Goal: Transaction & Acquisition: Purchase product/service

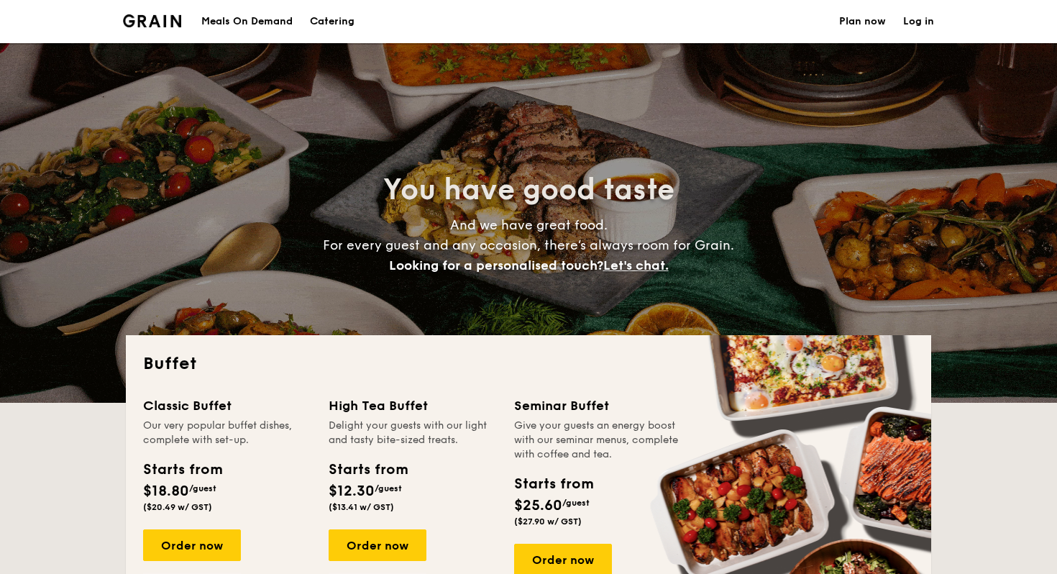
select select
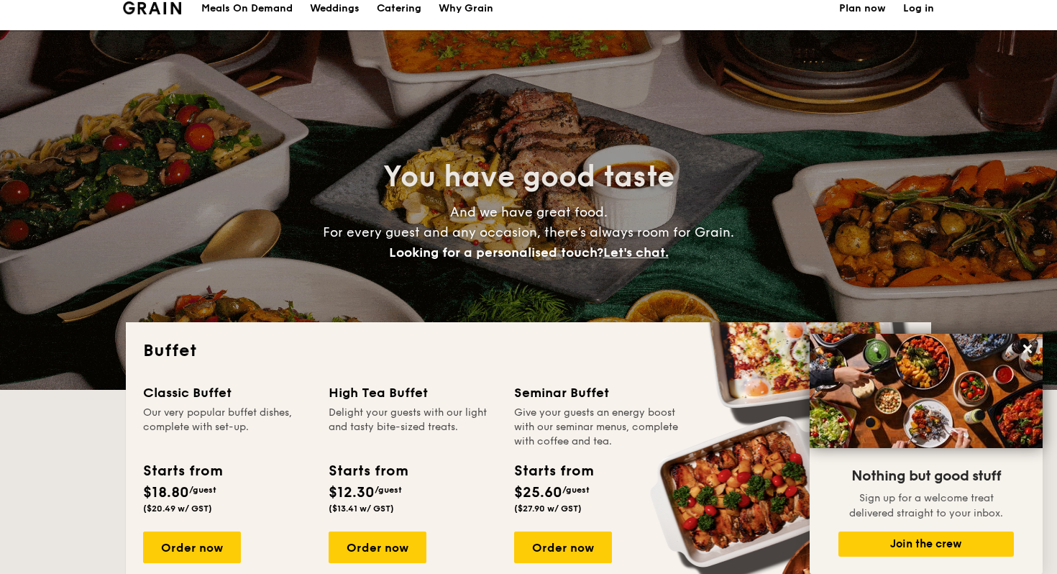
scroll to position [14, 0]
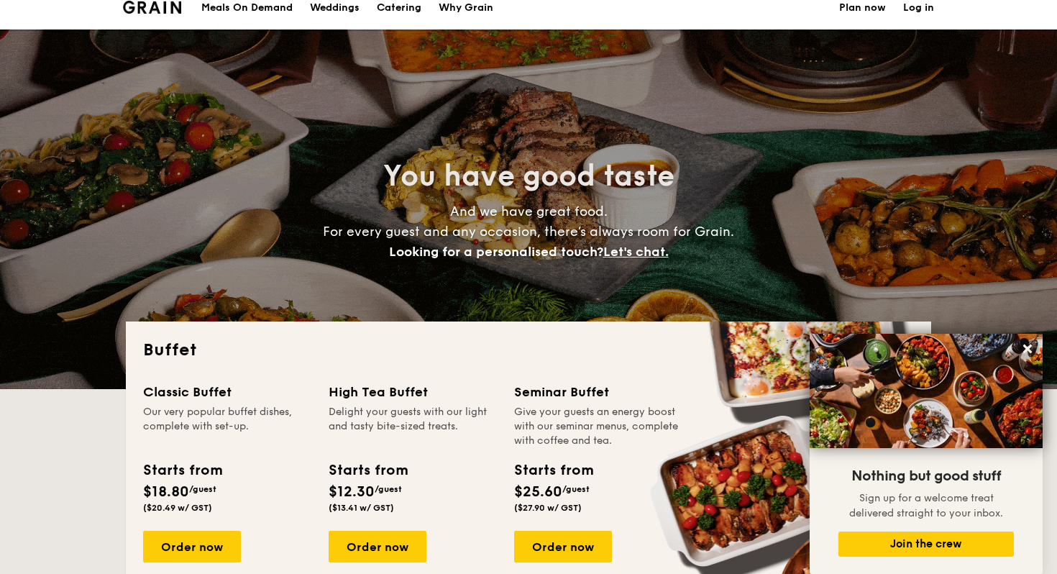
click at [273, 2] on div "Meals On Demand" at bounding box center [246, 7] width 91 height 43
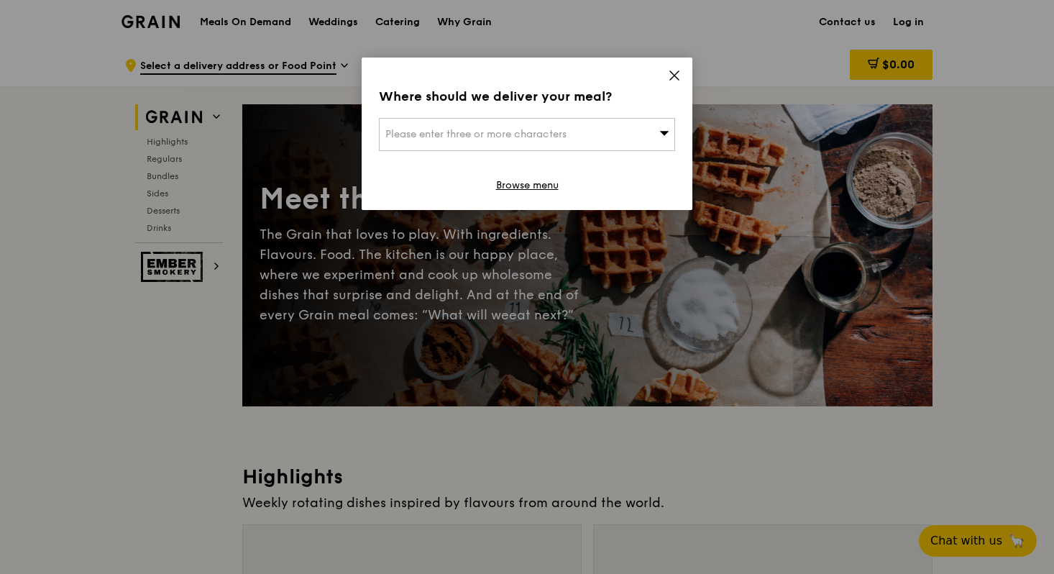
click at [600, 139] on div "Please enter three or more characters" at bounding box center [527, 134] width 296 height 33
click at [669, 78] on icon at bounding box center [674, 75] width 13 height 13
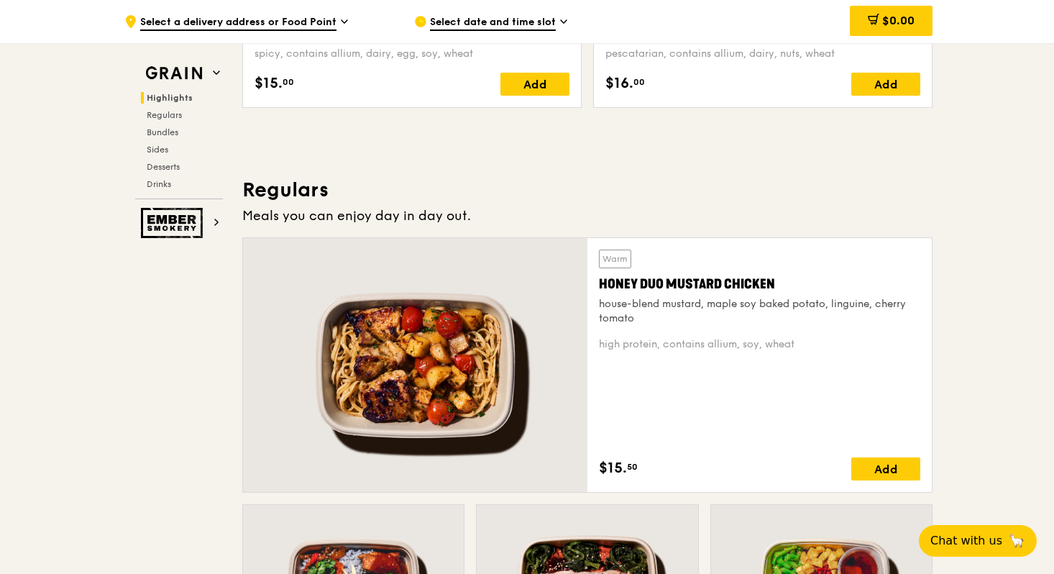
scroll to position [888, 0]
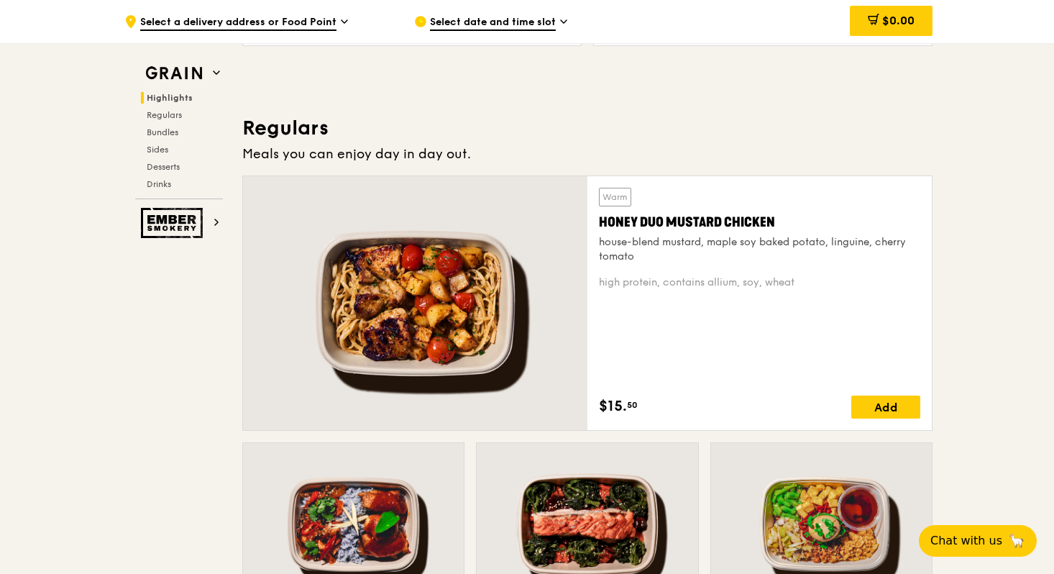
click at [480, 278] on div at bounding box center [415, 303] width 344 height 254
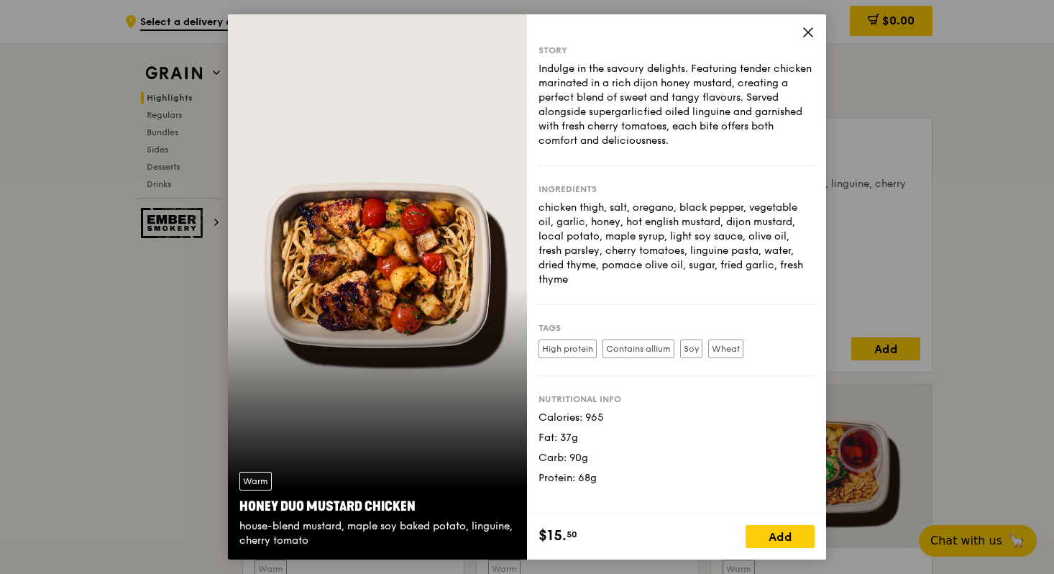
scroll to position [969, 0]
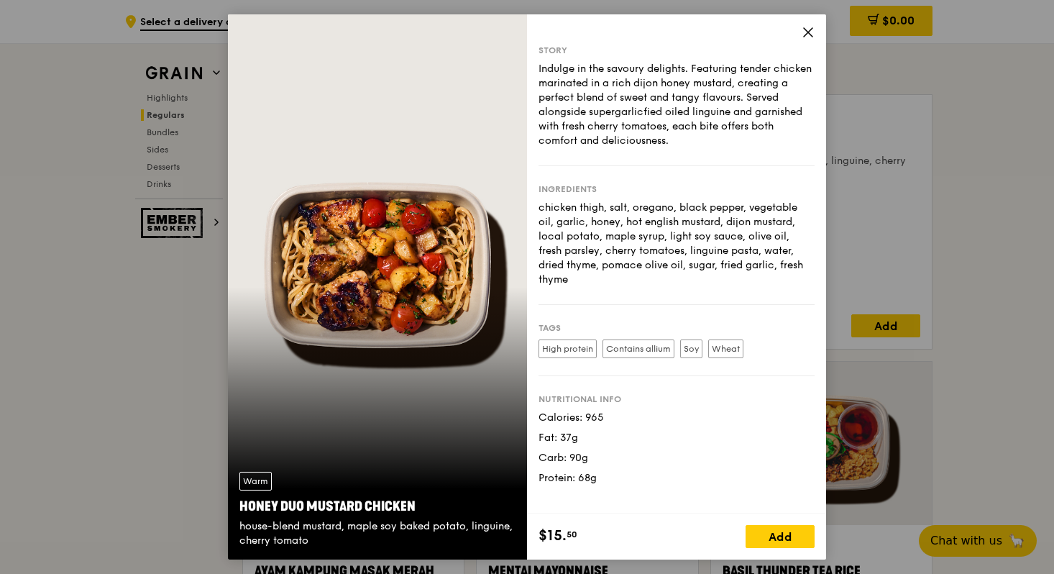
click at [807, 33] on icon at bounding box center [808, 32] width 9 height 9
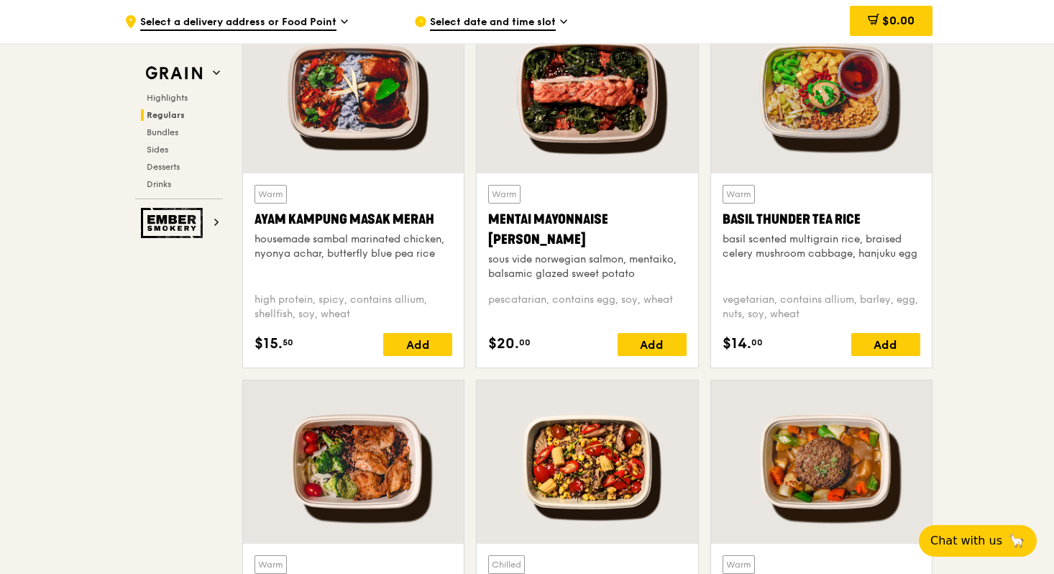
scroll to position [1481, 0]
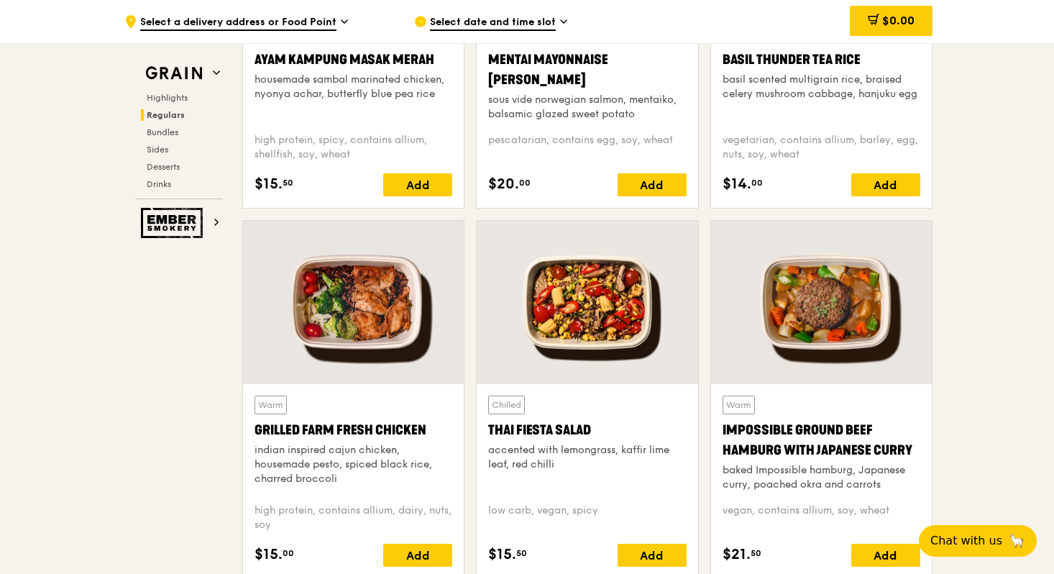
click at [359, 312] on div at bounding box center [353, 302] width 221 height 163
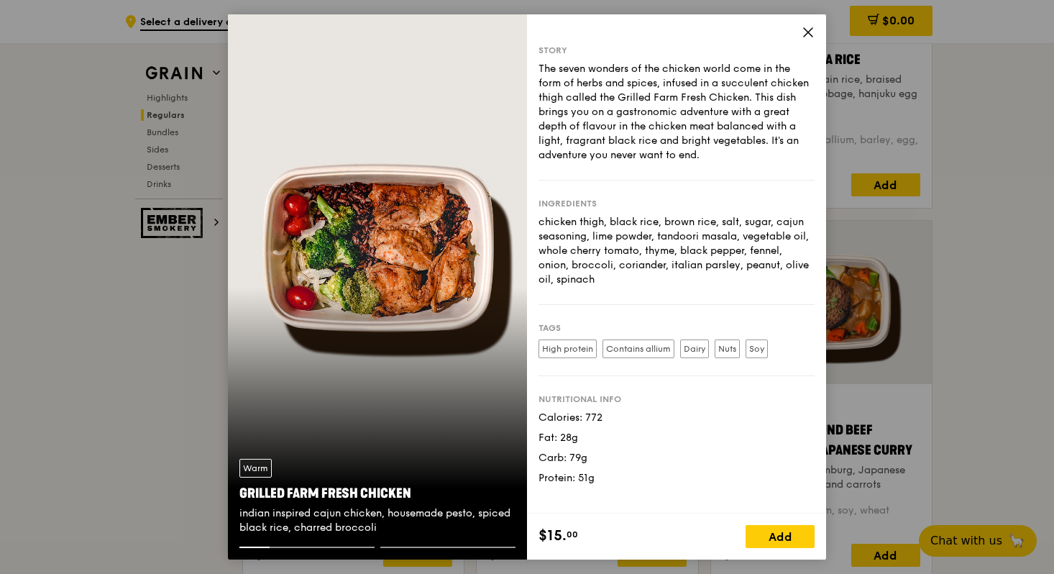
click at [814, 28] on icon at bounding box center [808, 32] width 13 height 13
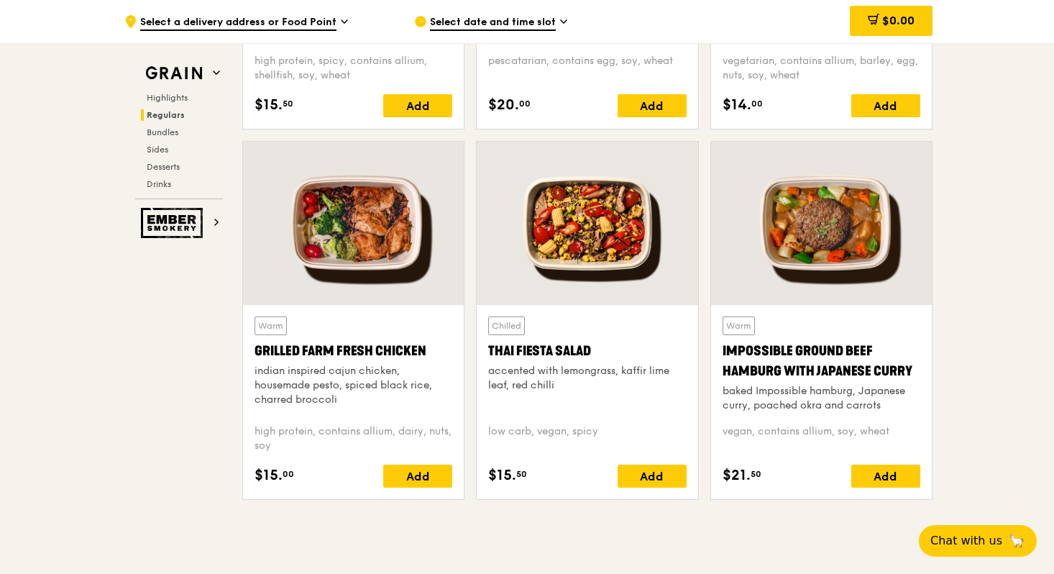
scroll to position [1560, 0]
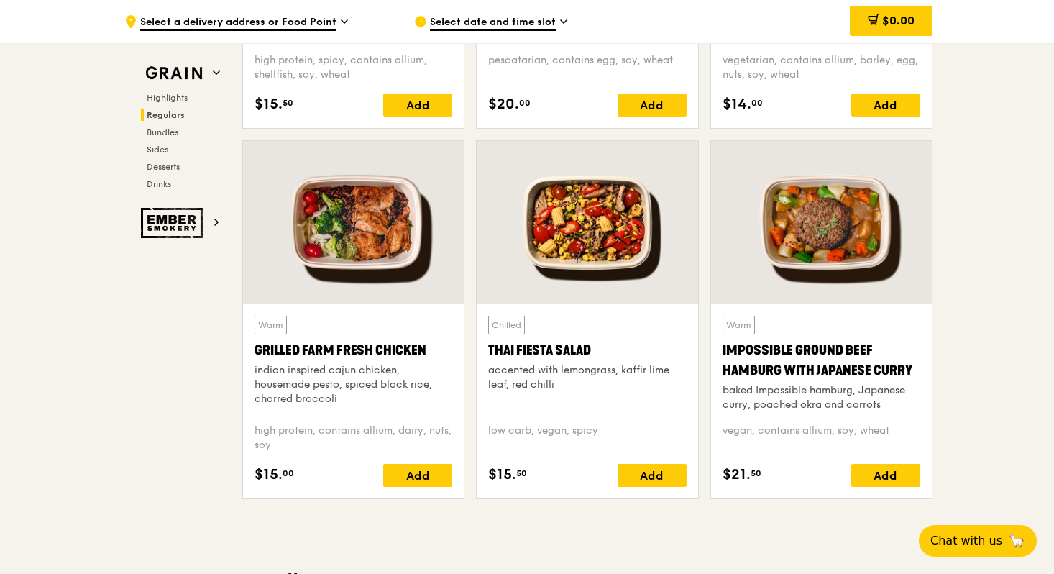
click at [803, 237] on div at bounding box center [821, 222] width 221 height 163
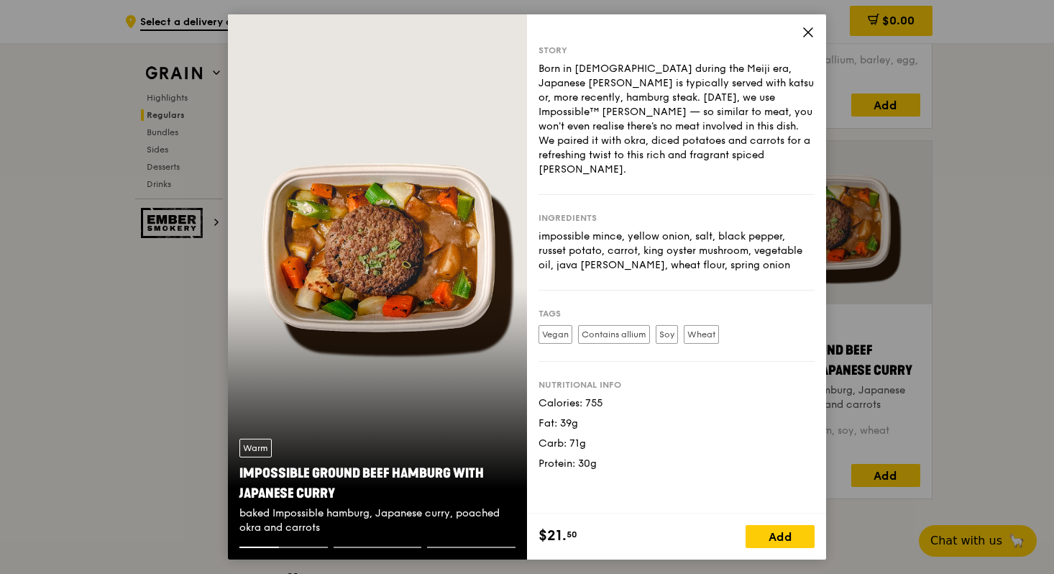
click at [813, 39] on span at bounding box center [808, 35] width 13 height 16
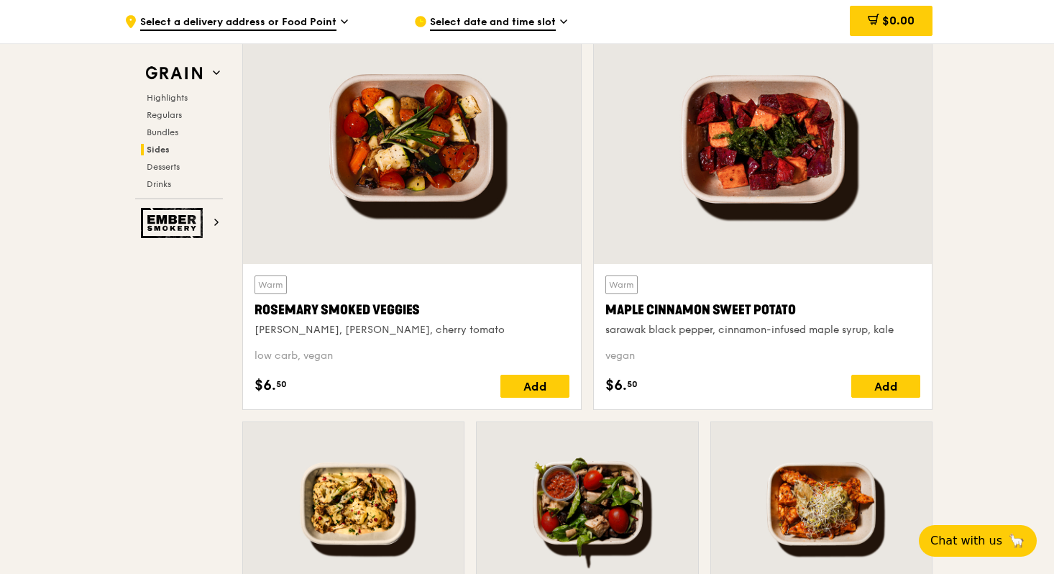
scroll to position [3299, 0]
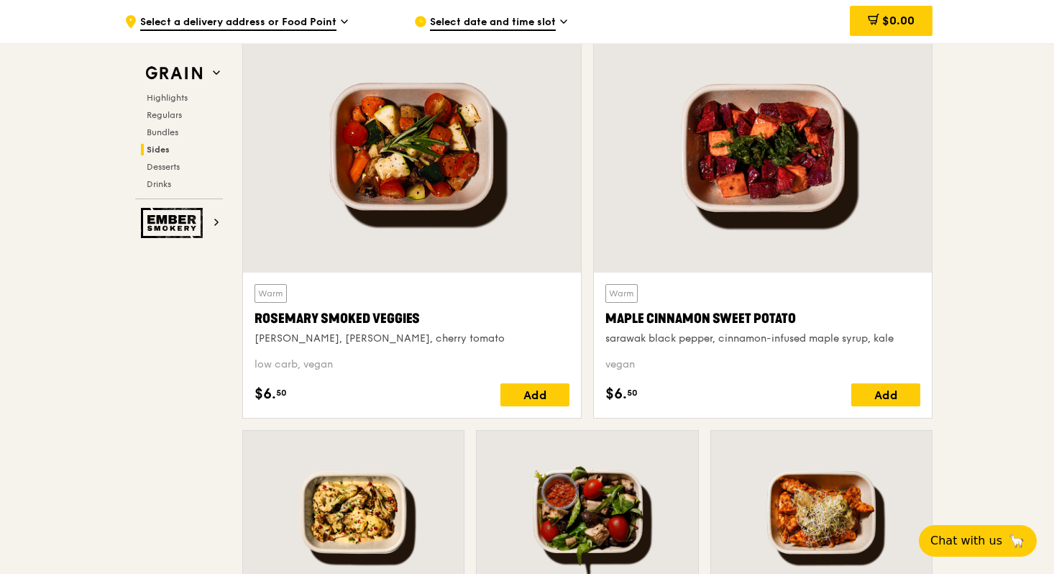
click at [774, 492] on div at bounding box center [821, 512] width 221 height 163
click at [747, 145] on div at bounding box center [763, 148] width 338 height 250
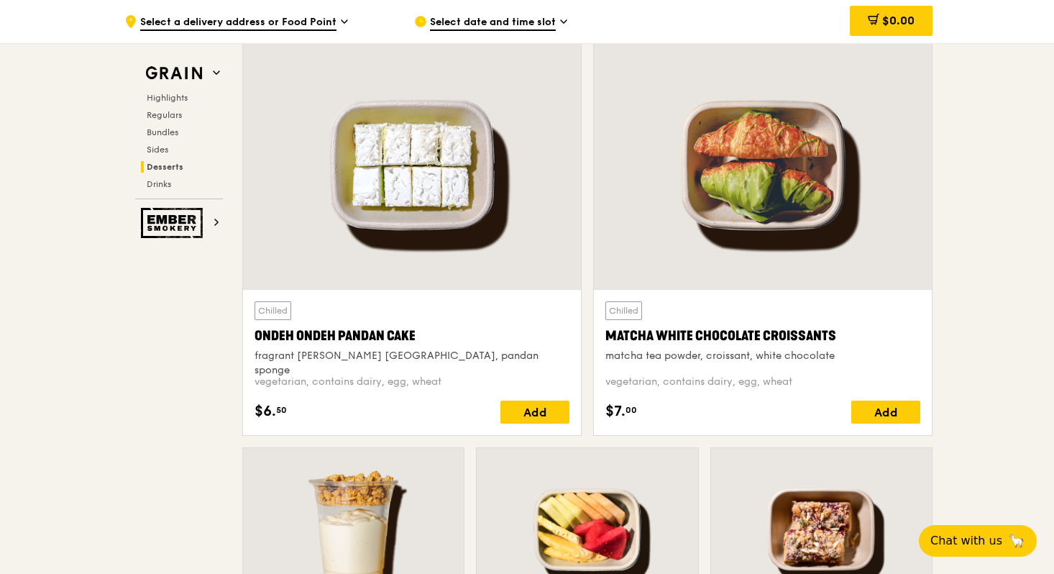
scroll to position [4231, 0]
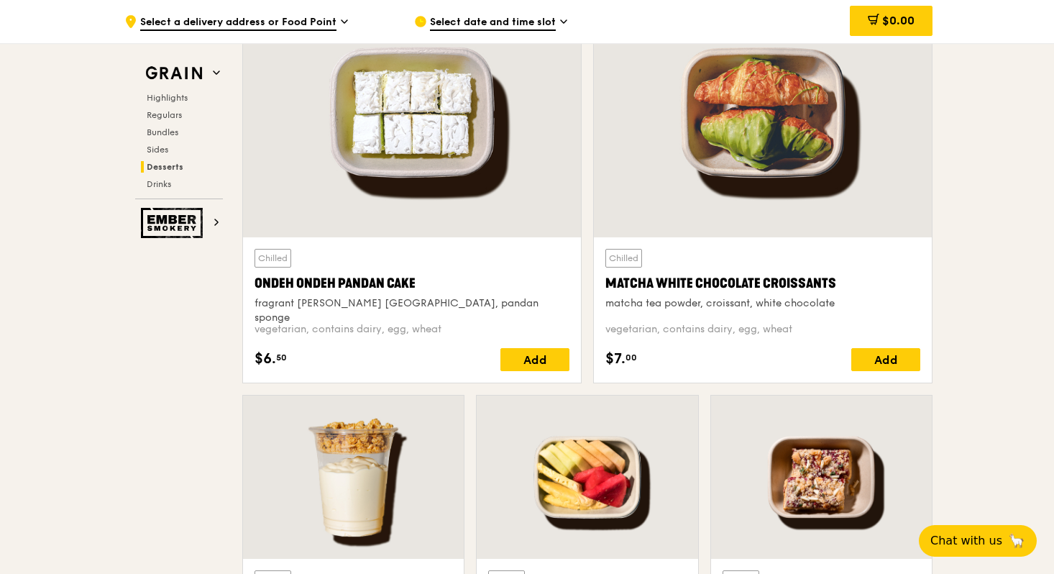
click at [753, 160] on div at bounding box center [763, 113] width 338 height 250
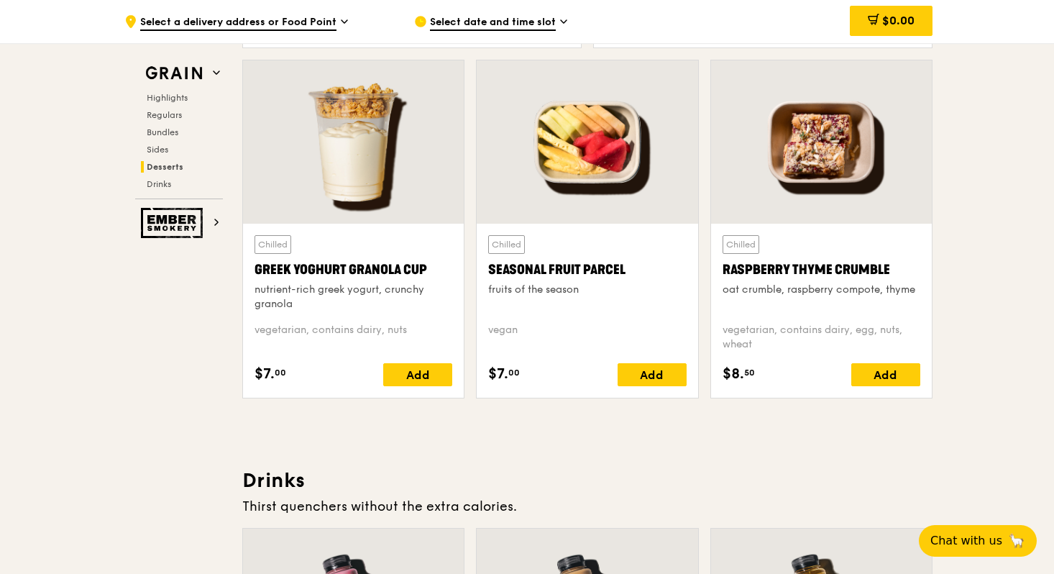
scroll to position [4564, 0]
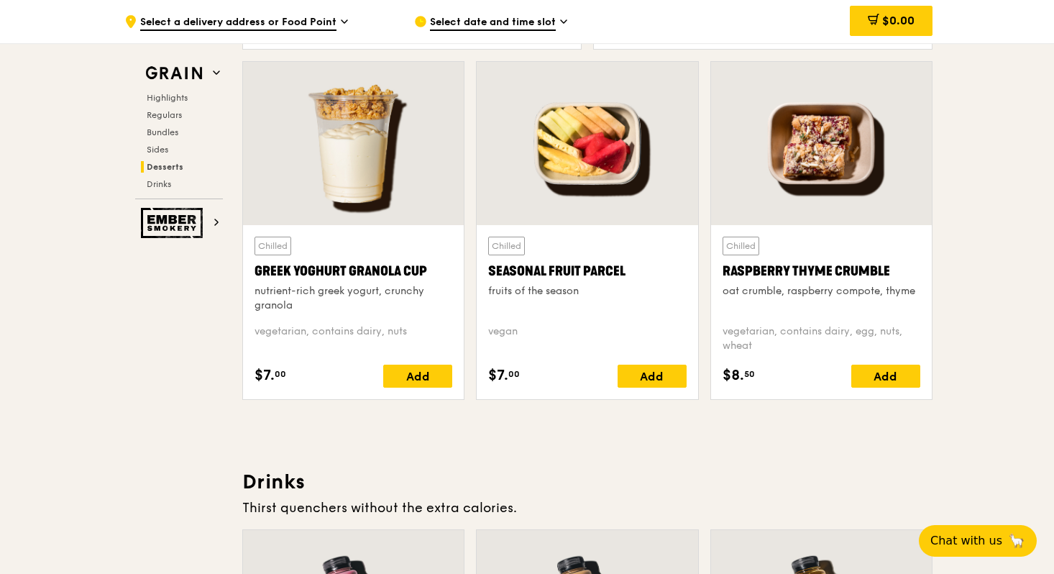
click at [371, 210] on div at bounding box center [353, 143] width 221 height 163
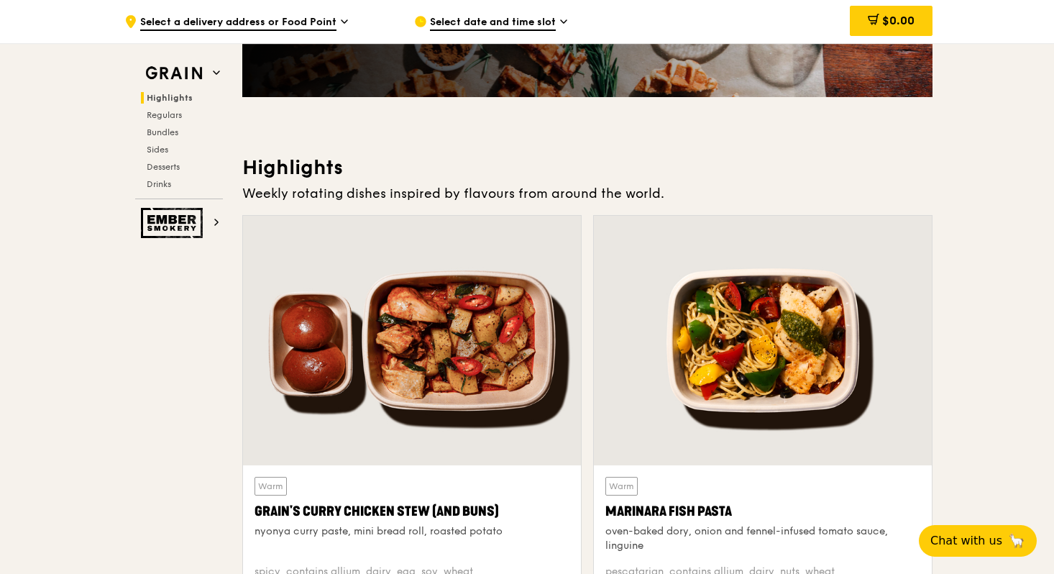
scroll to position [309, 0]
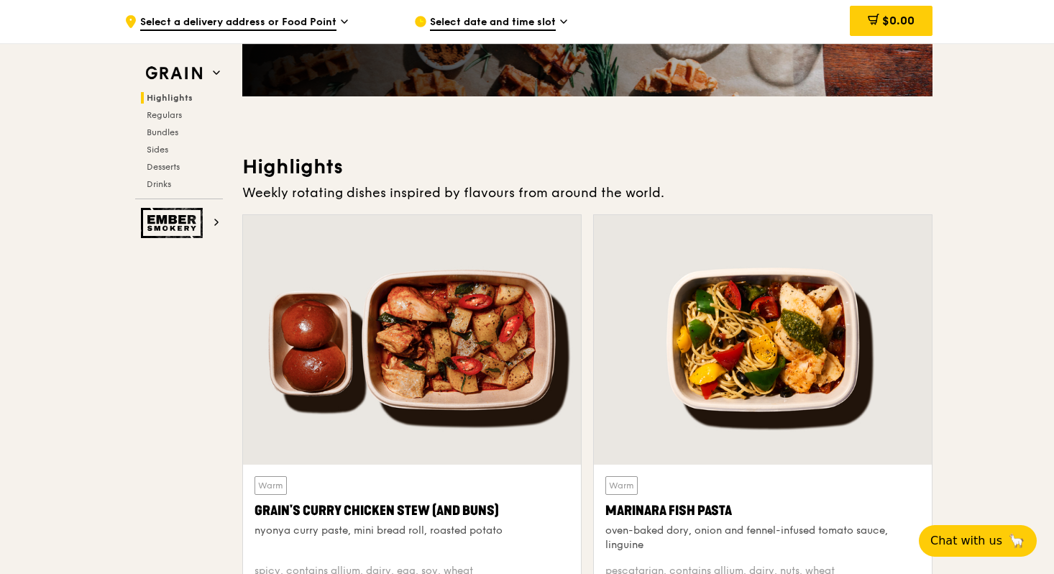
click at [176, 120] on div "Highlights Regulars Bundles Sides Desserts Drinks" at bounding box center [179, 141] width 88 height 98
click at [168, 115] on span "Regulars" at bounding box center [166, 115] width 38 height 10
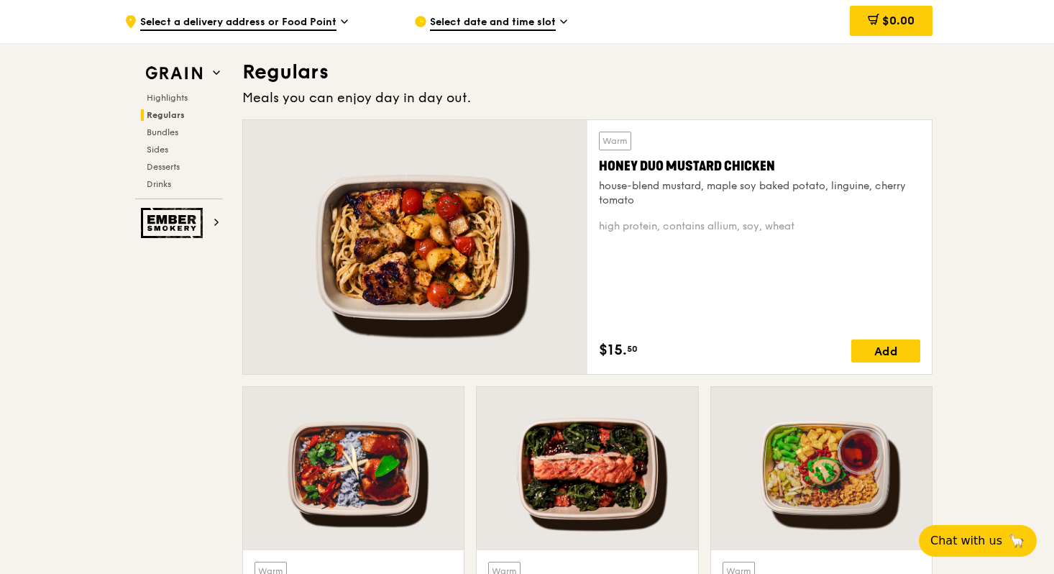
scroll to position [946, 0]
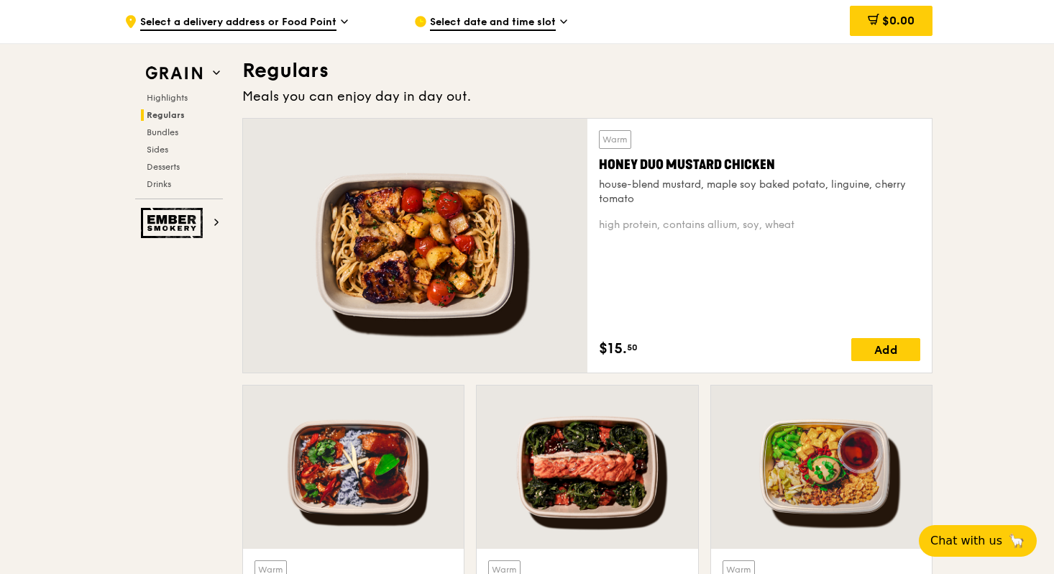
click at [518, 288] on div at bounding box center [415, 246] width 344 height 254
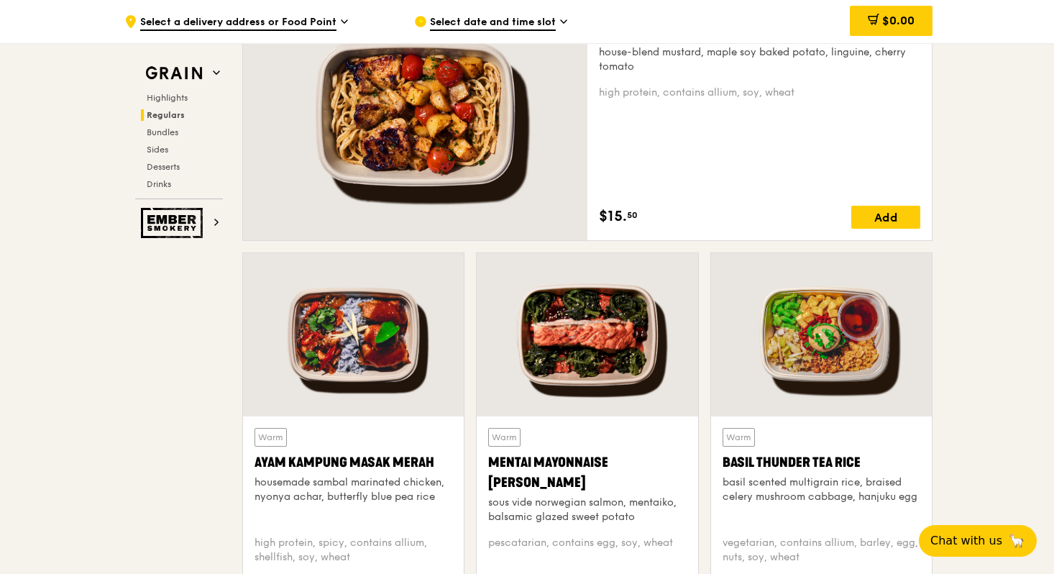
scroll to position [1082, 0]
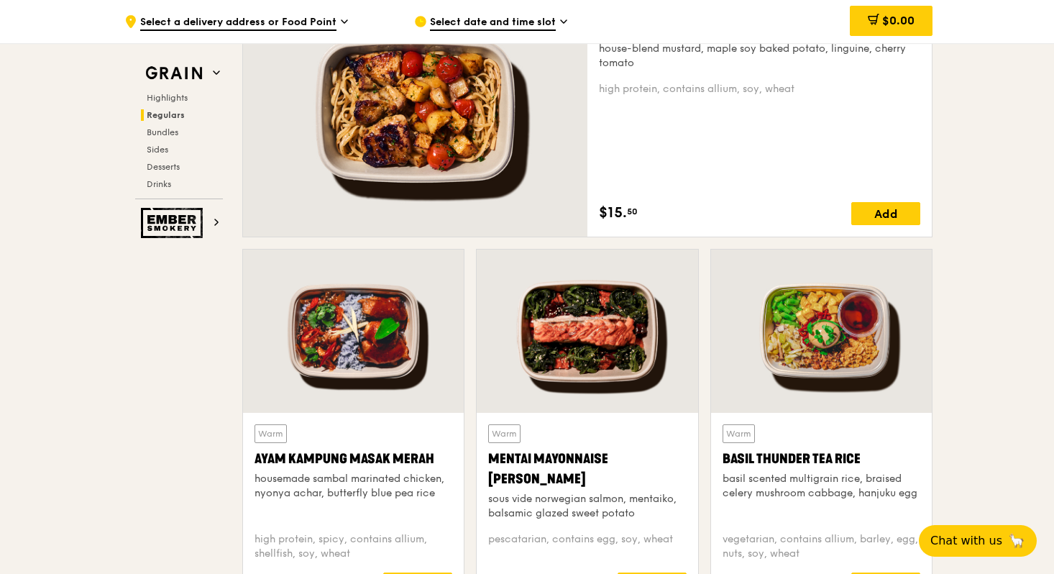
click at [417, 338] on div at bounding box center [353, 331] width 221 height 163
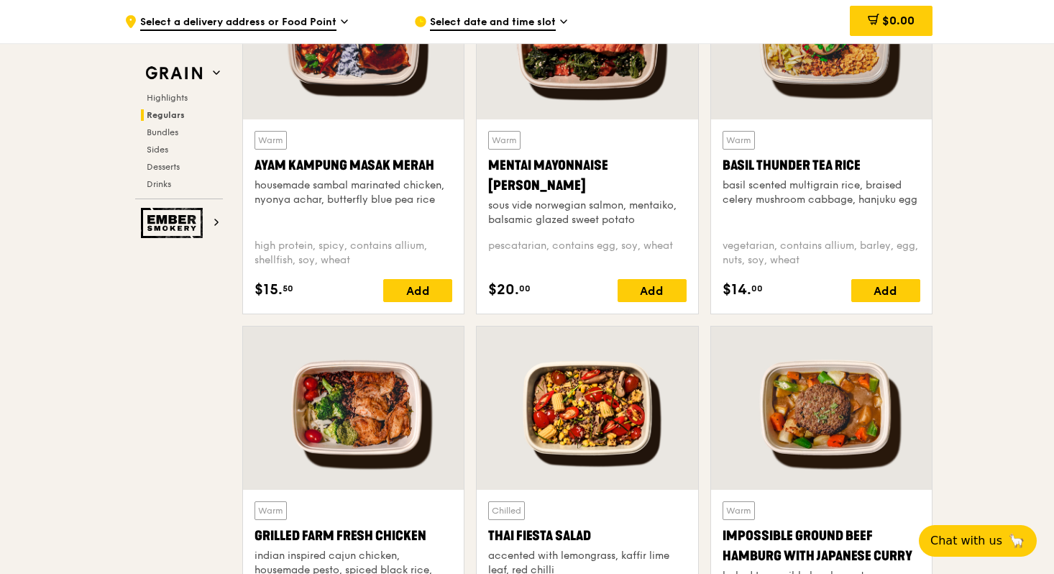
scroll to position [1397, 0]
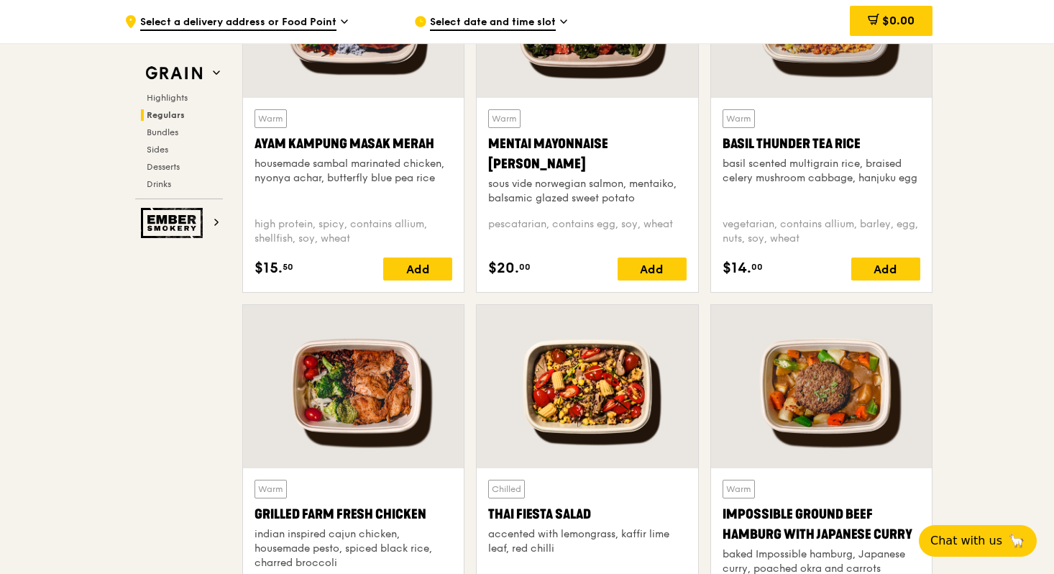
click at [576, 90] on div at bounding box center [587, 16] width 221 height 163
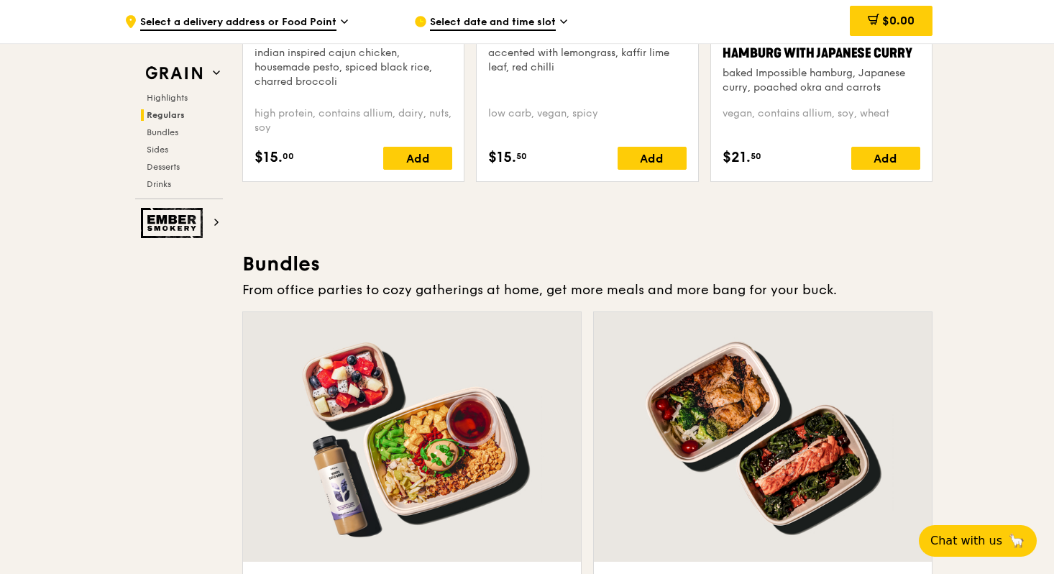
scroll to position [1910, 0]
